Goal: Task Accomplishment & Management: Complete application form

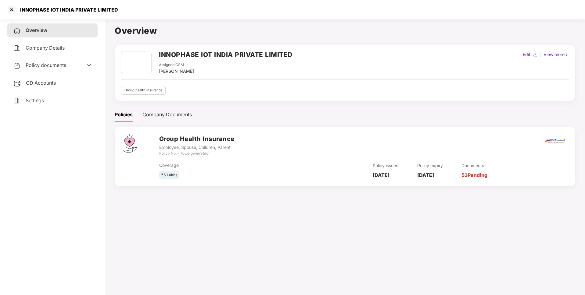
scroll to position [17, 0]
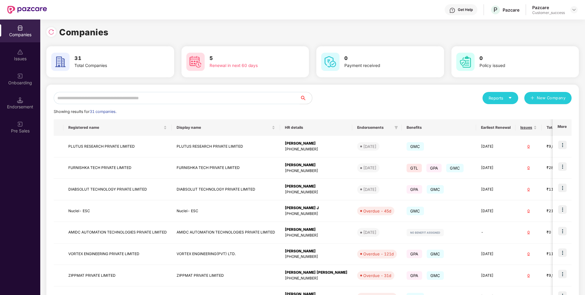
click at [131, 100] on input "text" at bounding box center [177, 98] width 246 height 12
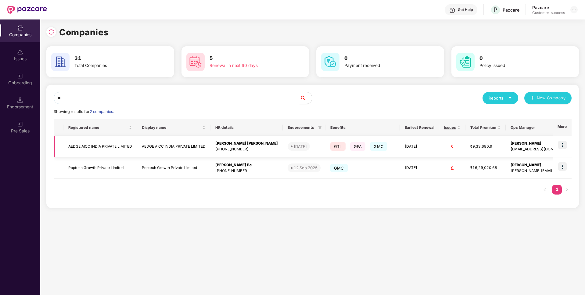
type input "**"
click at [564, 146] on img at bounding box center [562, 145] width 9 height 9
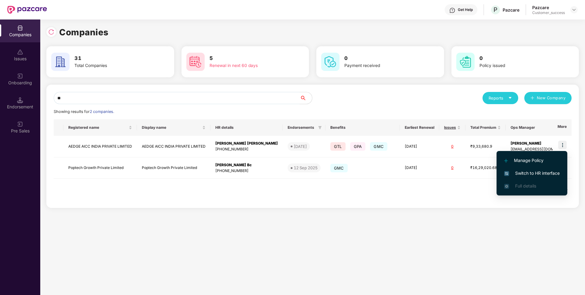
click at [525, 171] on span "Switch to HR interface" at bounding box center [531, 173] width 55 height 7
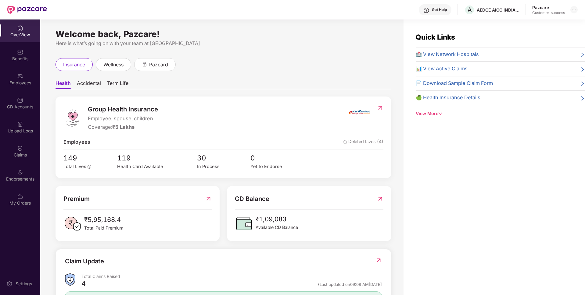
click at [9, 84] on div "Employees" at bounding box center [20, 83] width 40 height 6
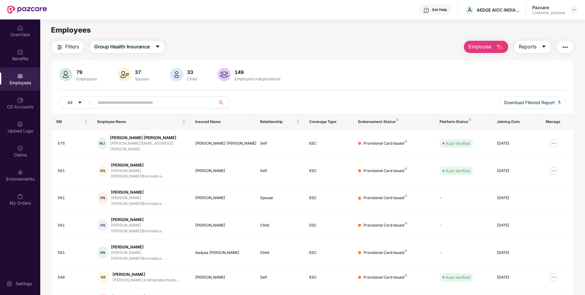
click at [467, 44] on button "Employee" at bounding box center [486, 47] width 44 height 12
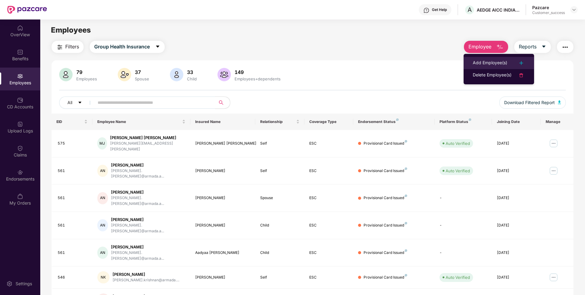
click at [481, 60] on div "Add Employee(s)" at bounding box center [490, 62] width 34 height 7
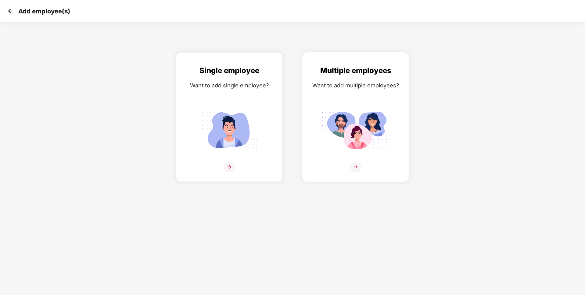
click at [356, 168] on img at bounding box center [355, 167] width 11 height 11
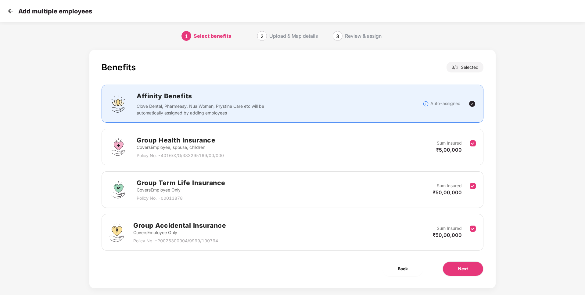
scroll to position [9, 0]
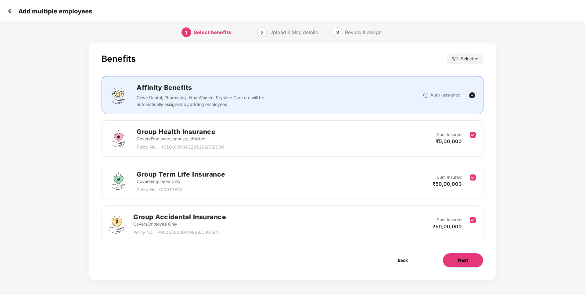
click at [464, 260] on span "Next" at bounding box center [463, 260] width 10 height 7
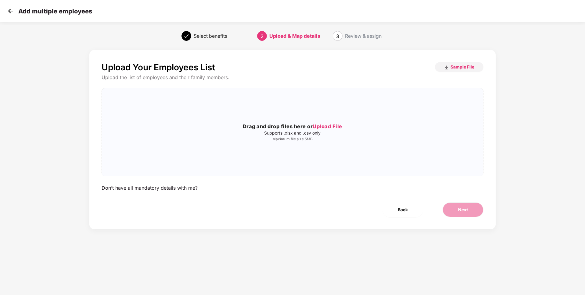
scroll to position [0, 0]
click at [468, 67] on span "Sample File" at bounding box center [462, 67] width 24 height 6
click at [328, 128] on span "Upload File" at bounding box center [328, 126] width 30 height 6
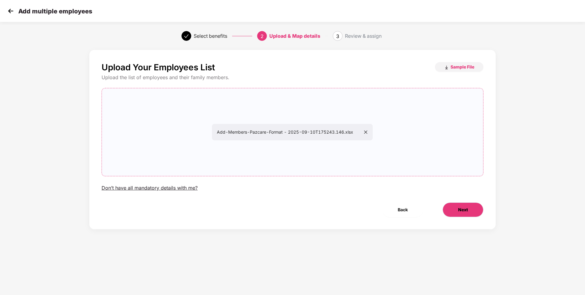
click at [456, 213] on button "Next" at bounding box center [462, 210] width 41 height 15
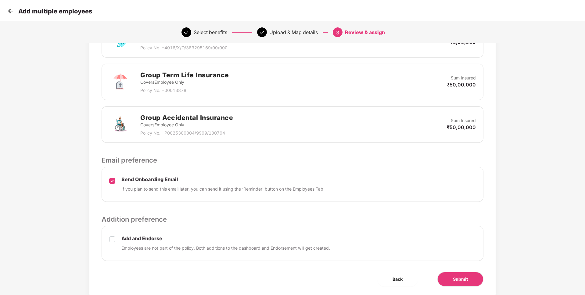
scroll to position [189, 0]
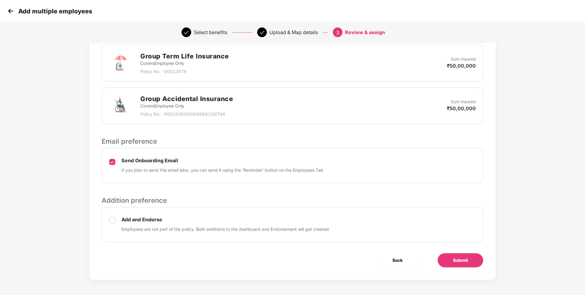
click at [111, 217] on label at bounding box center [112, 225] width 6 height 16
click at [450, 260] on button "Submit" at bounding box center [460, 260] width 46 height 15
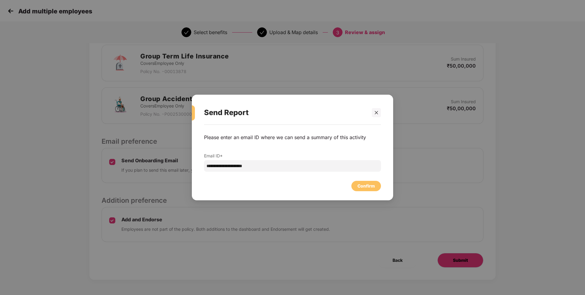
scroll to position [0, 0]
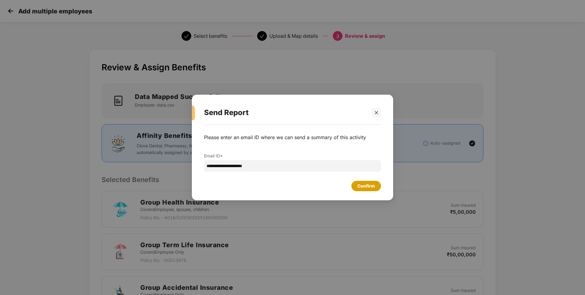
click at [373, 187] on div "Confirm" at bounding box center [365, 186] width 17 height 7
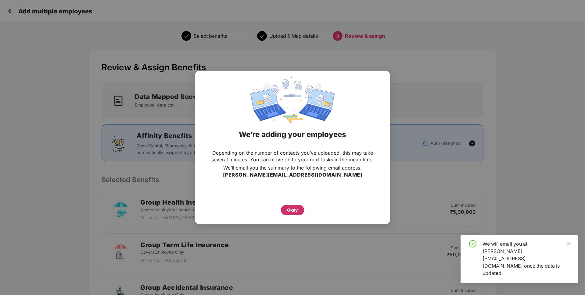
click at [287, 210] on div "Okay" at bounding box center [292, 210] width 11 height 7
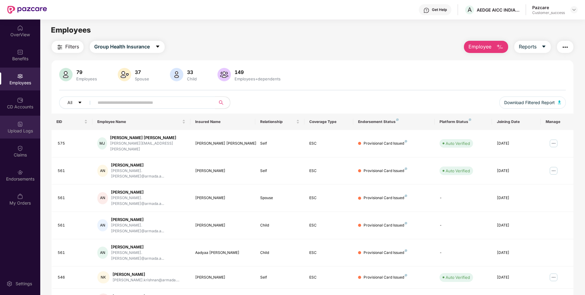
click at [0, 119] on div "Upload Logs" at bounding box center [20, 127] width 40 height 23
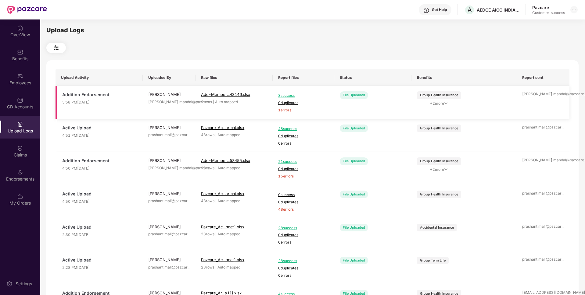
click at [288, 109] on span "1 errors" at bounding box center [303, 111] width 51 height 6
click at [1, 88] on div "Employees" at bounding box center [20, 79] width 40 height 23
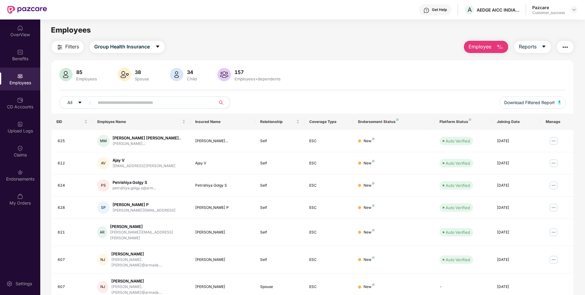
click at [491, 45] on button "Employee" at bounding box center [486, 47] width 44 height 12
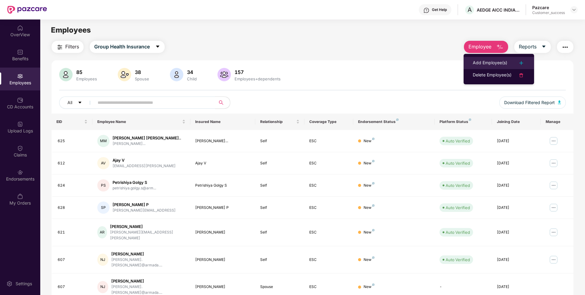
click at [475, 58] on li "Add Employee(s)" at bounding box center [499, 63] width 70 height 12
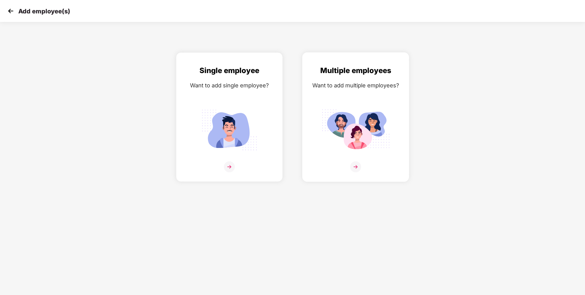
click at [359, 164] on img at bounding box center [355, 167] width 11 height 11
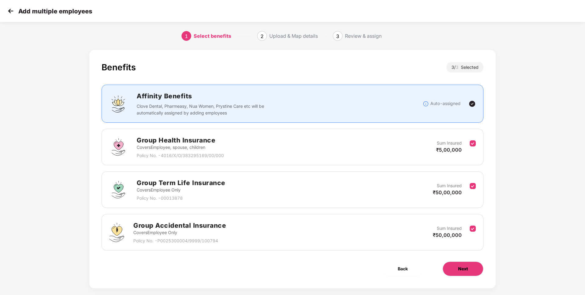
click at [475, 267] on button "Next" at bounding box center [462, 269] width 41 height 15
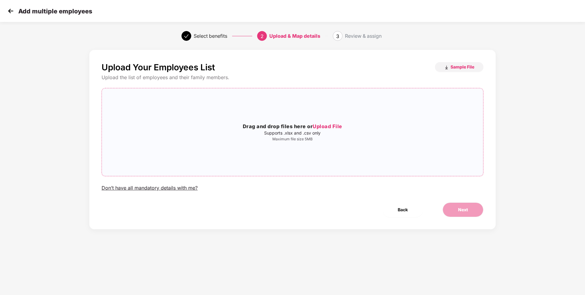
click at [337, 123] on h3 "Drag and drop files here or Upload File" at bounding box center [292, 127] width 381 height 8
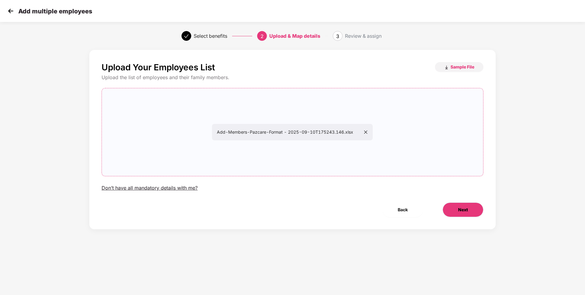
click at [466, 209] on span "Next" at bounding box center [463, 210] width 10 height 7
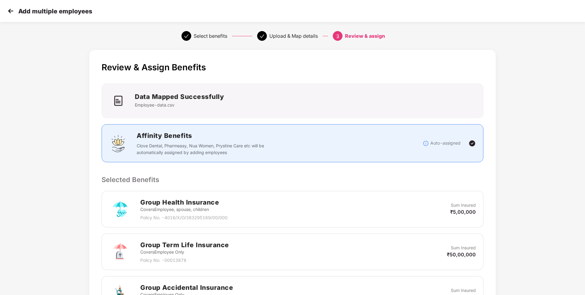
scroll to position [189, 0]
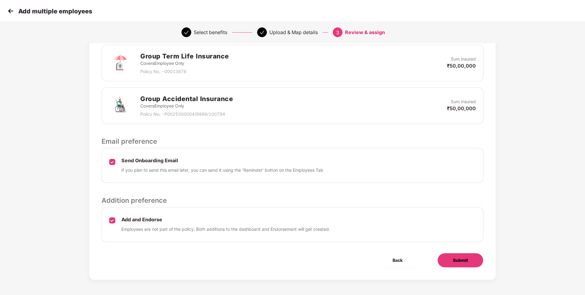
click at [456, 256] on button "Submit" at bounding box center [460, 260] width 46 height 15
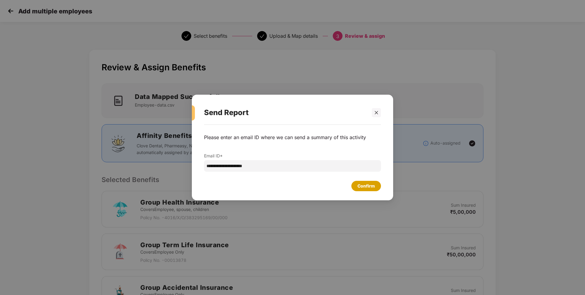
click at [366, 188] on div "Confirm" at bounding box center [365, 186] width 17 height 7
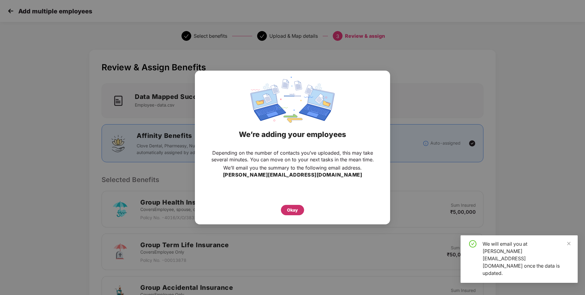
click at [295, 212] on div "Okay" at bounding box center [292, 210] width 11 height 7
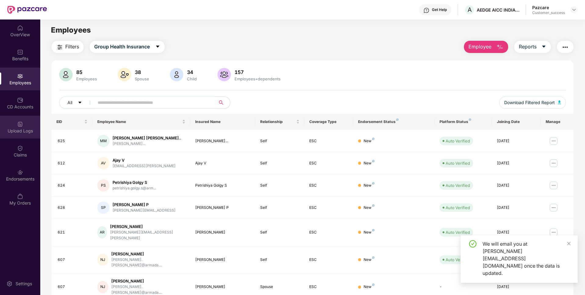
click at [21, 119] on div "Upload Logs" at bounding box center [20, 127] width 40 height 23
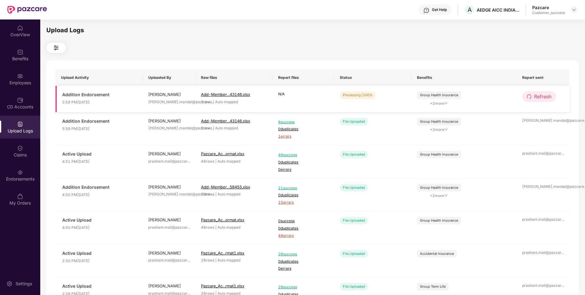
click at [544, 97] on span "Refresh" at bounding box center [542, 97] width 17 height 8
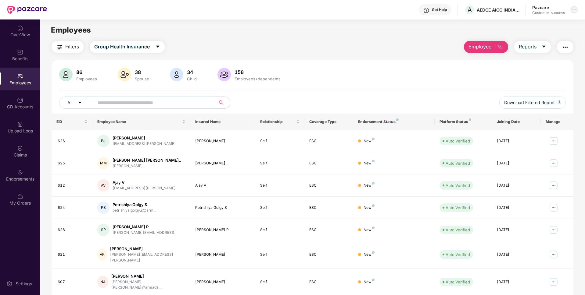
click at [574, 9] on img at bounding box center [573, 9] width 5 height 5
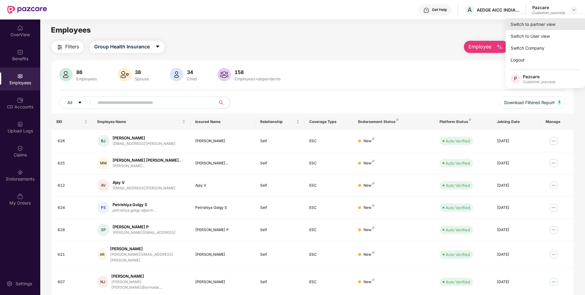
click at [537, 22] on div "Switch to partner view" at bounding box center [545, 24] width 79 height 12
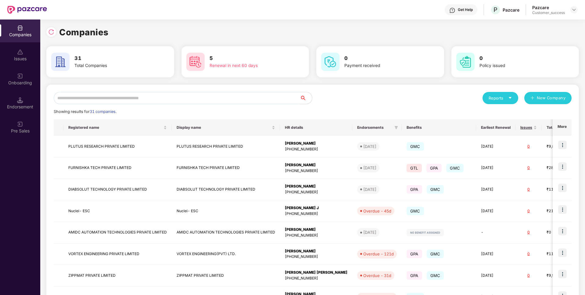
click at [248, 94] on input "text" at bounding box center [177, 98] width 246 height 12
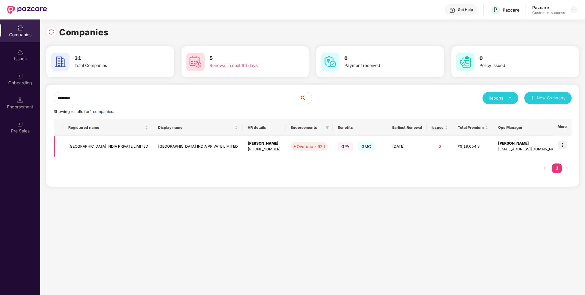
type input "********"
click at [93, 146] on td "[GEOGRAPHIC_DATA] INDIA PRIVATE LIMITED" at bounding box center [108, 147] width 90 height 22
